Goal: Transaction & Acquisition: Purchase product/service

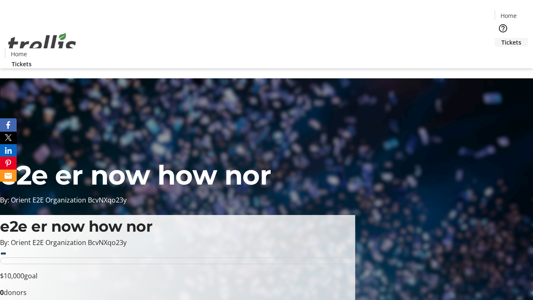
click at [502, 38] on span "Tickets" at bounding box center [512, 42] width 20 height 9
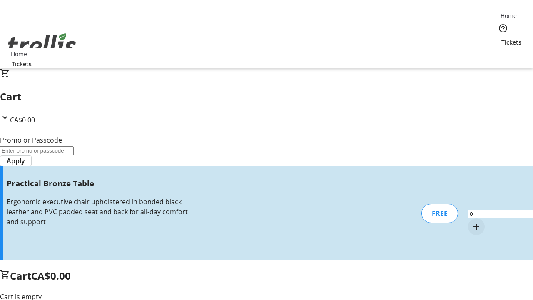
click at [472, 222] on mat-icon "Increment by one" at bounding box center [477, 227] width 10 height 10
type input "1"
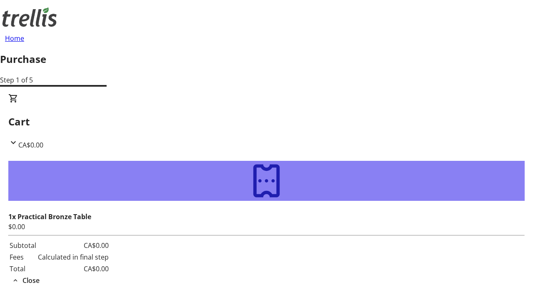
type input "[PERSON_NAME][EMAIL_ADDRESS][DOMAIN_NAME]"
type input "[PERSON_NAME]"
